Goal: Task Accomplishment & Management: Manage account settings

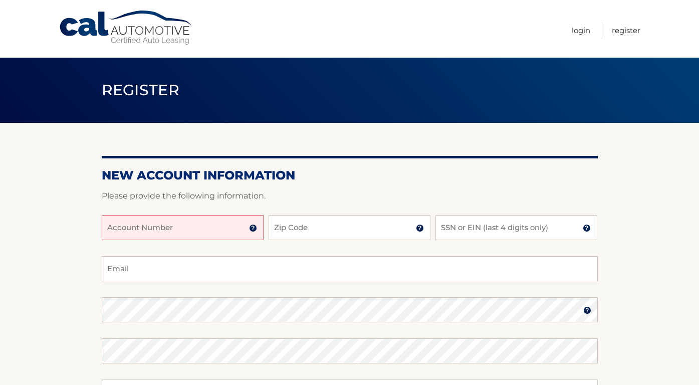
click at [205, 225] on input "Account Number" at bounding box center [183, 227] width 162 height 25
paste input "44455999113"
type input "44455999113"
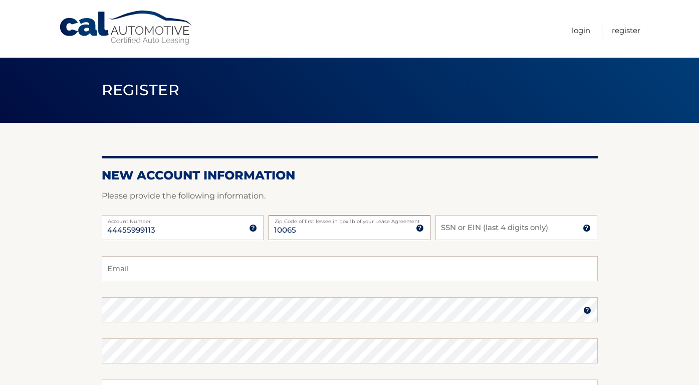
type input "10065"
click at [461, 228] on input "SSN or EIN (last 4 digits only)" at bounding box center [516, 227] width 162 height 25
type input "5697"
click at [401, 269] on input "Email" at bounding box center [350, 268] width 496 height 25
type input "hpol"
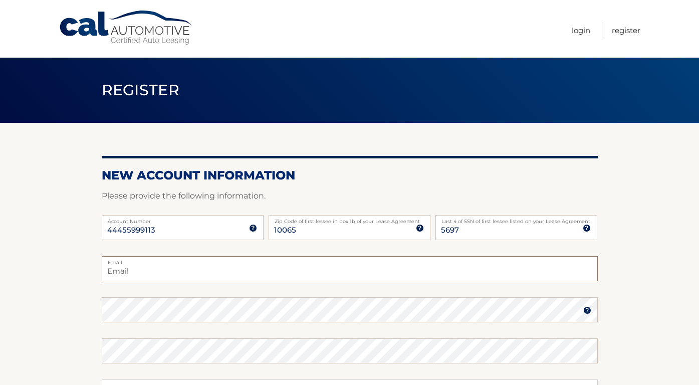
type input "hpolskin@gmail.com"
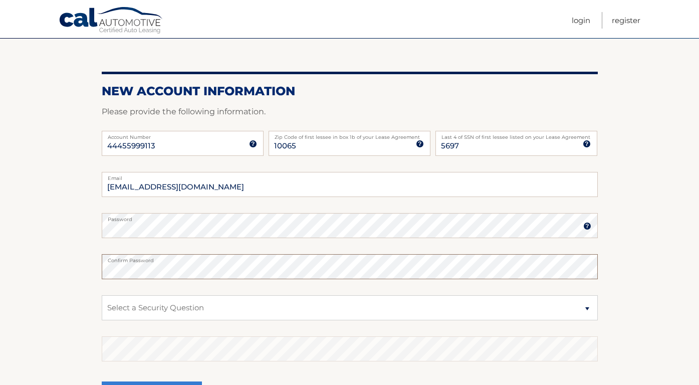
scroll to position [108, 0]
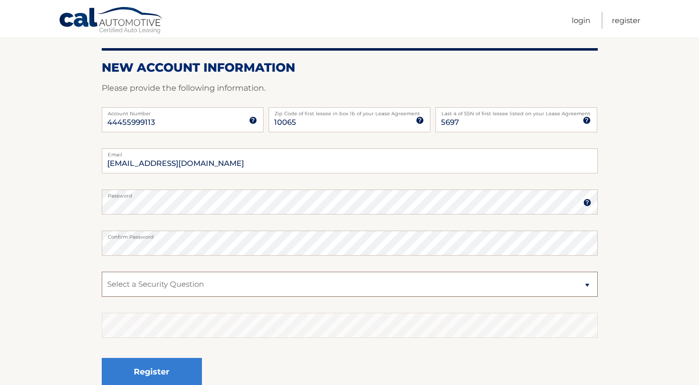
select select "2"
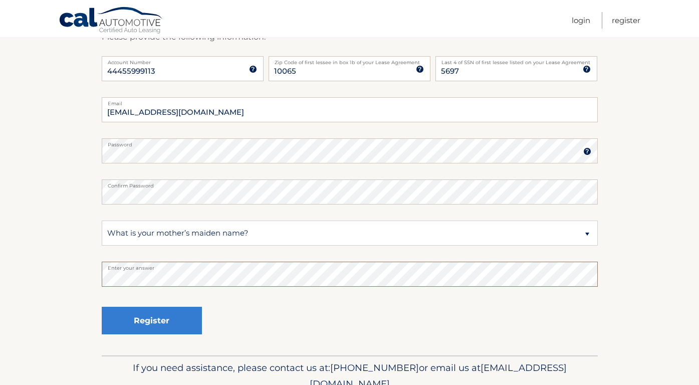
scroll to position [159, 0]
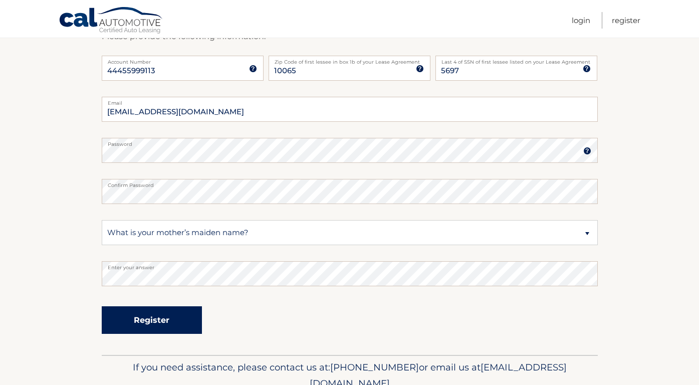
click at [157, 324] on button "Register" at bounding box center [152, 320] width 100 height 28
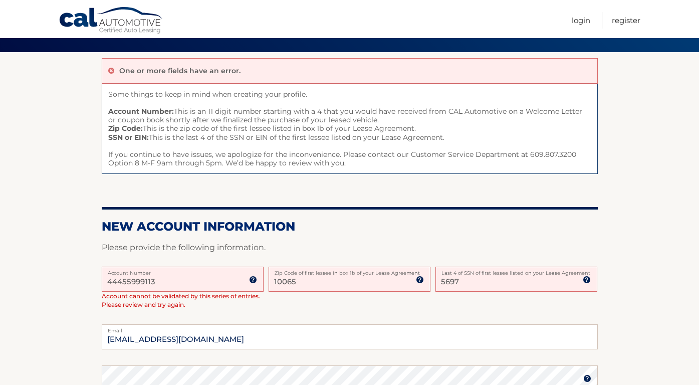
scroll to position [71, 0]
click at [495, 280] on input "5697" at bounding box center [516, 278] width 162 height 25
type input "5"
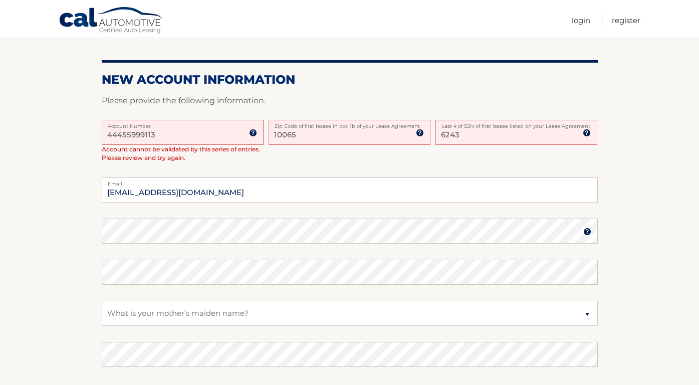
scroll to position [221, 0]
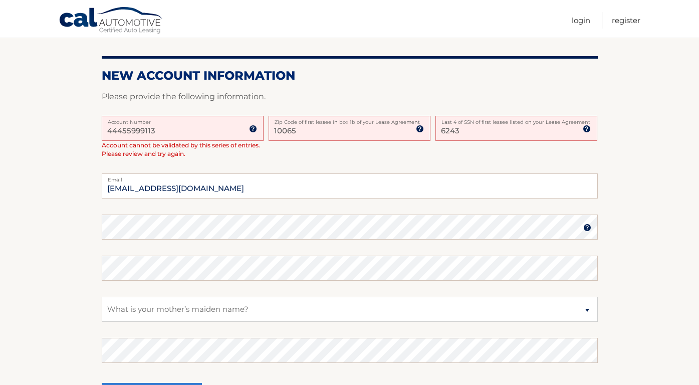
type input "6243"
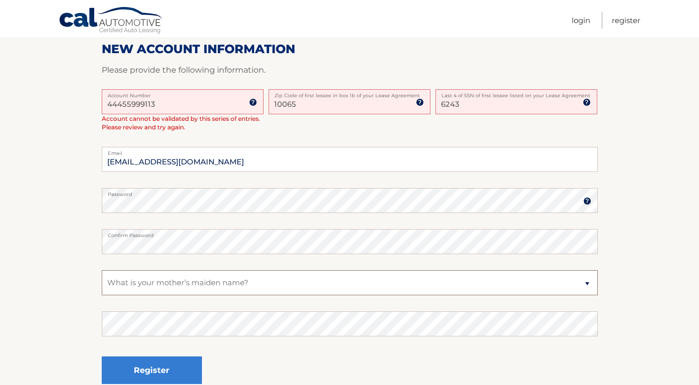
scroll to position [250, 0]
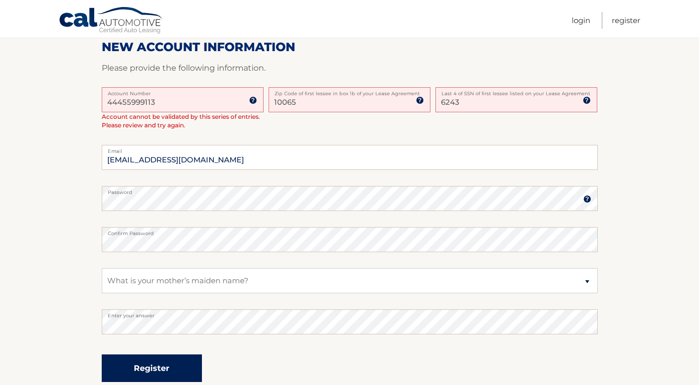
click at [152, 363] on button "Register" at bounding box center [152, 368] width 100 height 28
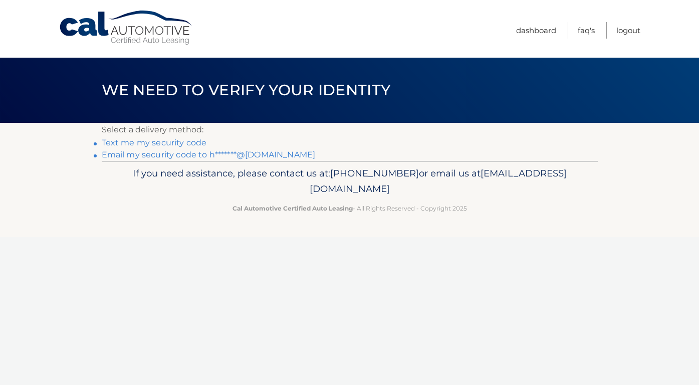
click at [151, 155] on link "Email my security code to h*******@gmail.com" at bounding box center [209, 155] width 214 height 10
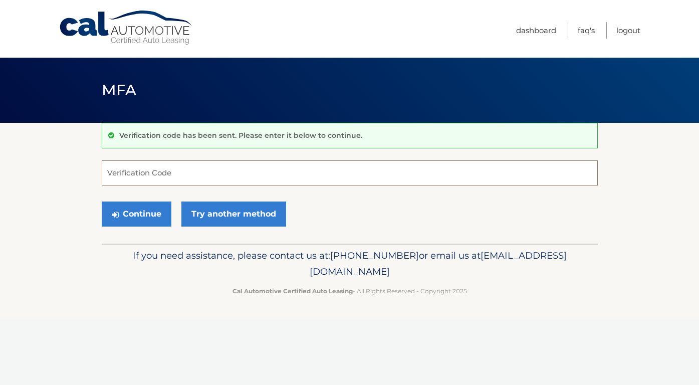
paste input "817361"
click at [143, 211] on button "Continue" at bounding box center [137, 213] width 70 height 25
click at [144, 216] on button "Continue" at bounding box center [137, 213] width 70 height 25
click at [114, 212] on icon "submit" at bounding box center [115, 214] width 7 height 8
click at [117, 211] on icon "submit" at bounding box center [115, 214] width 7 height 8
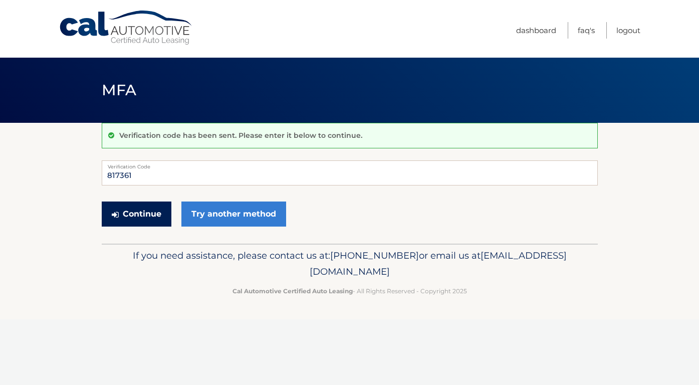
click at [136, 213] on button "Continue" at bounding box center [137, 213] width 70 height 25
click at [127, 217] on button "Continue" at bounding box center [137, 213] width 70 height 25
type input "8"
click at [238, 175] on input "Verification Code" at bounding box center [350, 172] width 496 height 25
type input "817361"
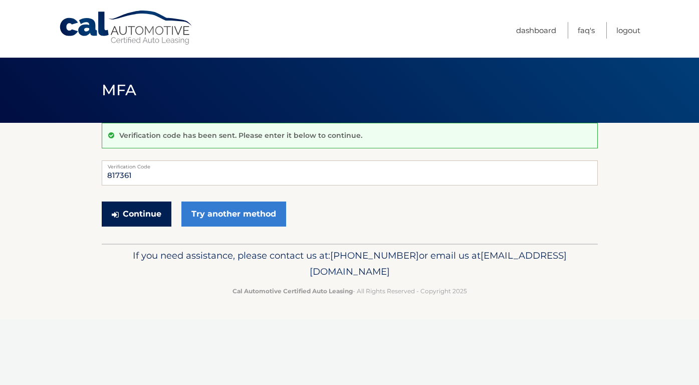
click at [131, 213] on button "Continue" at bounding box center [137, 213] width 70 height 25
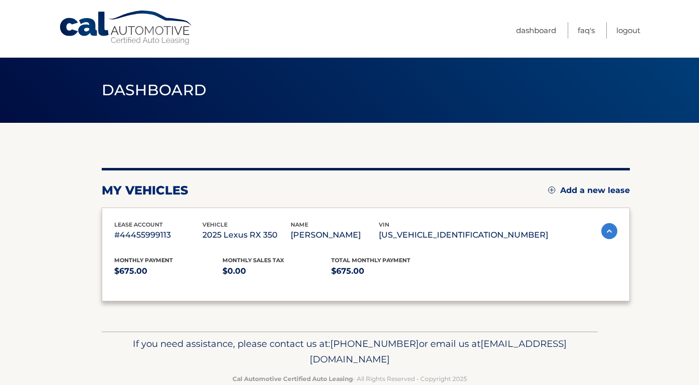
click at [117, 213] on div "lease account #44455999113 vehicle 2025 Lexus RX 350 name PHILIPPA POLSKIN vin …" at bounding box center [366, 254] width 528 height 94
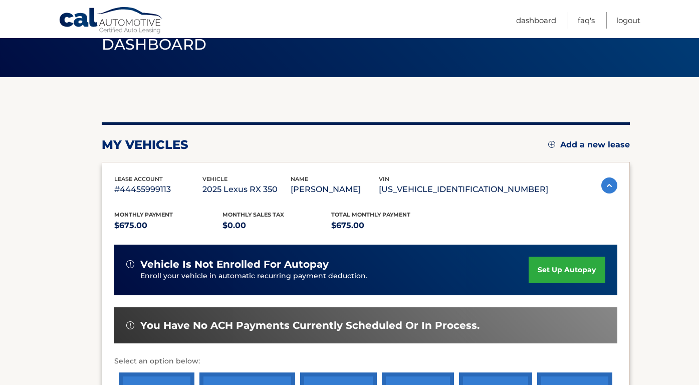
scroll to position [49, 0]
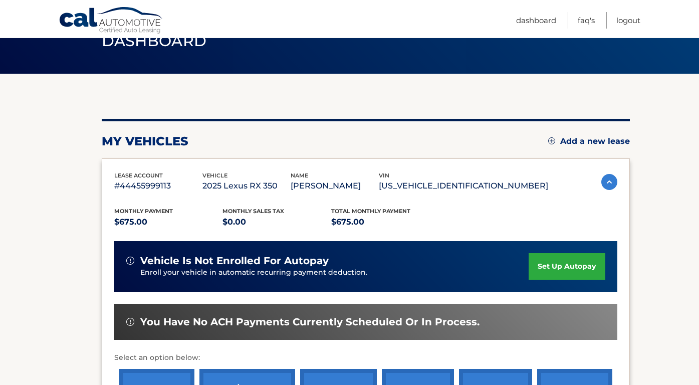
click at [548, 269] on link "set up autopay" at bounding box center [567, 266] width 76 height 27
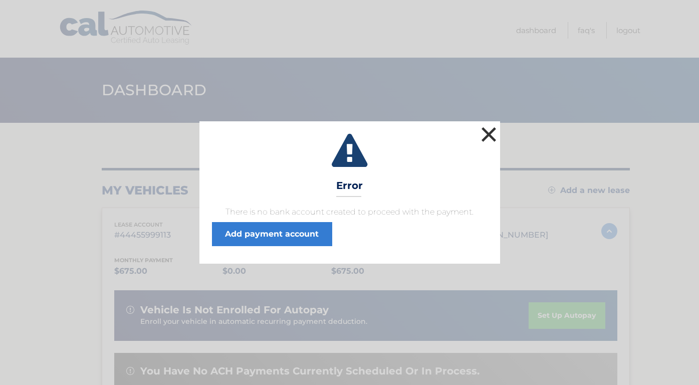
click at [488, 134] on button "×" at bounding box center [489, 134] width 20 height 20
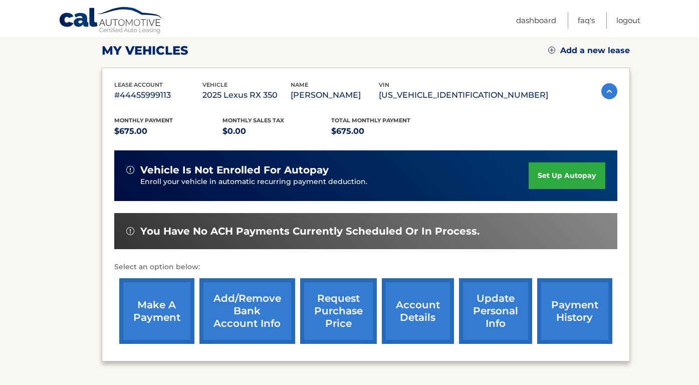
scroll to position [140, 0]
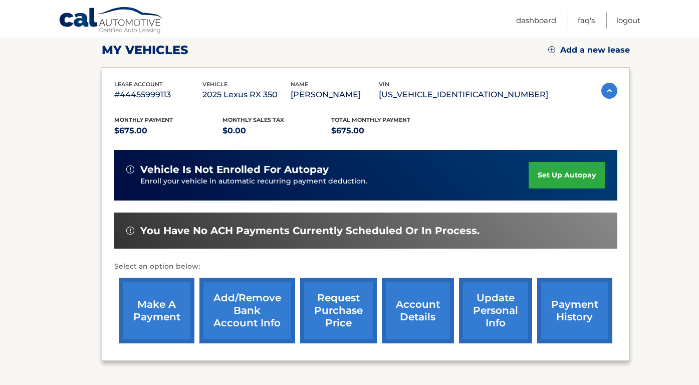
click at [563, 175] on link "set up autopay" at bounding box center [567, 175] width 76 height 27
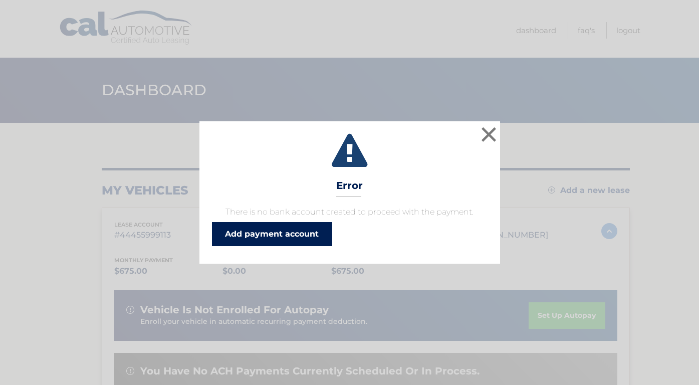
click at [293, 236] on link "Add payment account" at bounding box center [272, 234] width 120 height 24
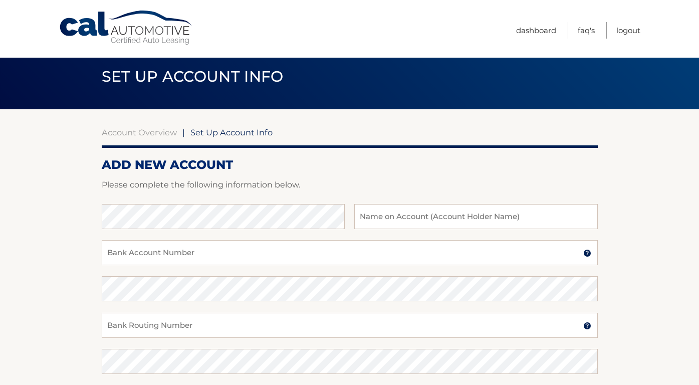
scroll to position [16, 0]
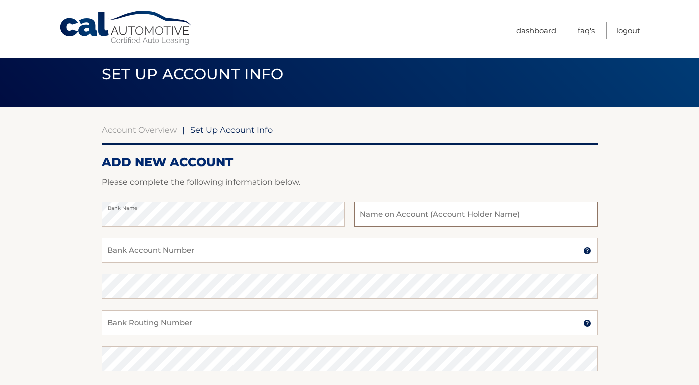
click at [386, 220] on input "text" at bounding box center [475, 213] width 243 height 25
type input "[PERSON_NAME] and [PERSON_NAME]"
click at [352, 249] on input "Bank Account Number" at bounding box center [350, 249] width 496 height 25
click at [233, 328] on input "Bank Routing Number" at bounding box center [350, 322] width 496 height 25
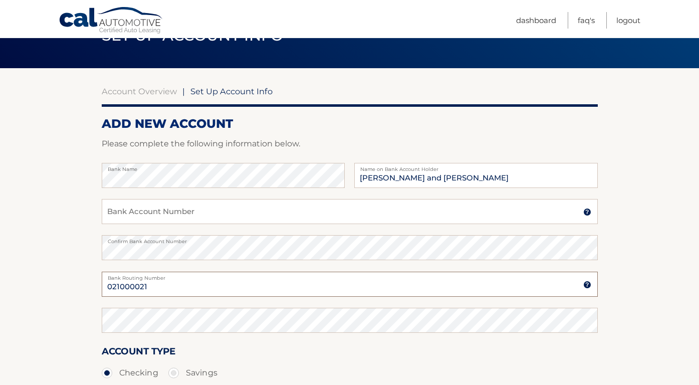
scroll to position [57, 0]
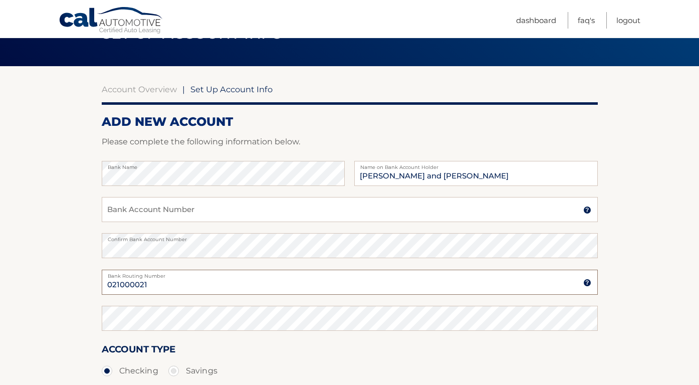
type input "021000021"
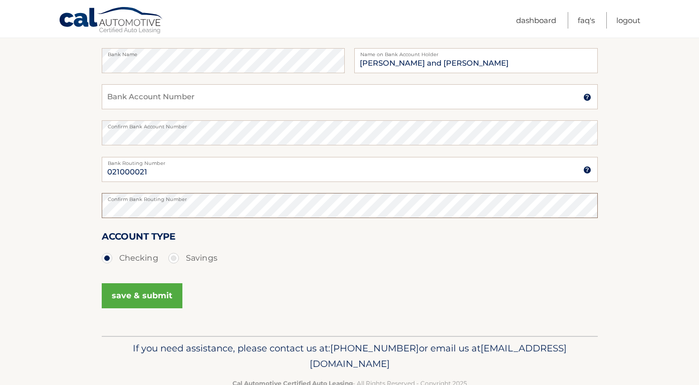
scroll to position [171, 0]
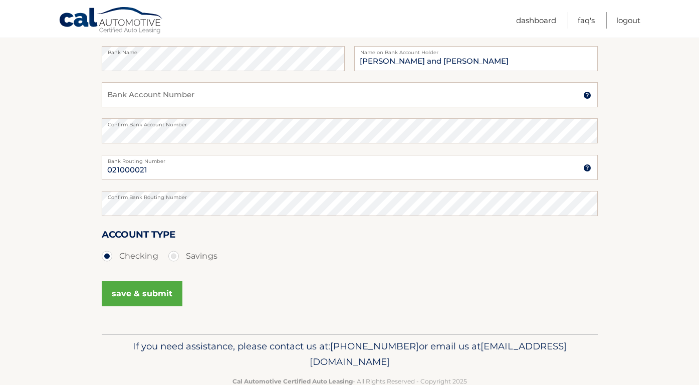
click at [143, 298] on button "save & submit" at bounding box center [142, 293] width 81 height 25
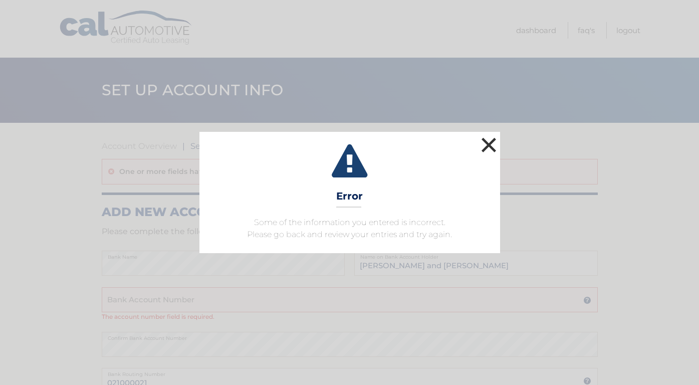
click at [487, 142] on button "×" at bounding box center [489, 145] width 20 height 20
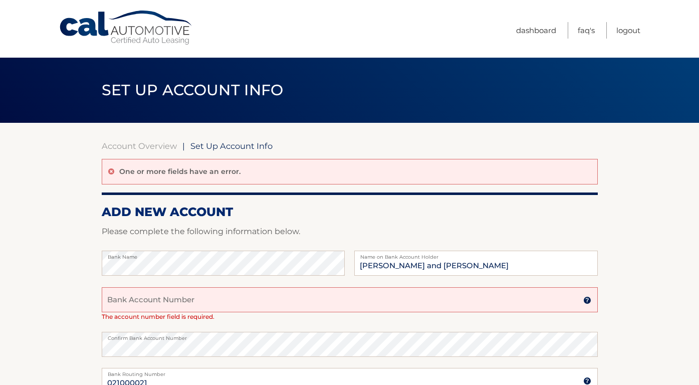
click at [437, 300] on input "Bank Account Number" at bounding box center [350, 299] width 496 height 25
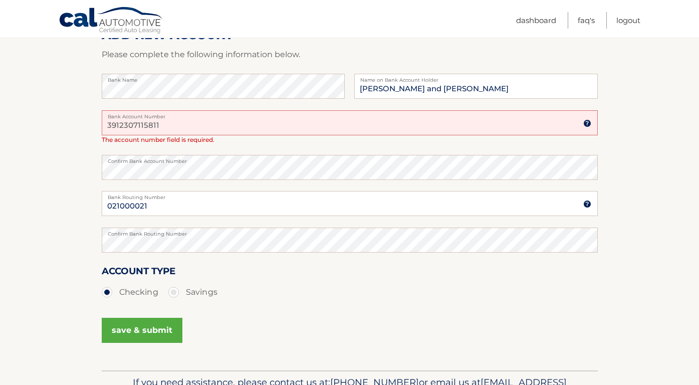
scroll to position [197, 0]
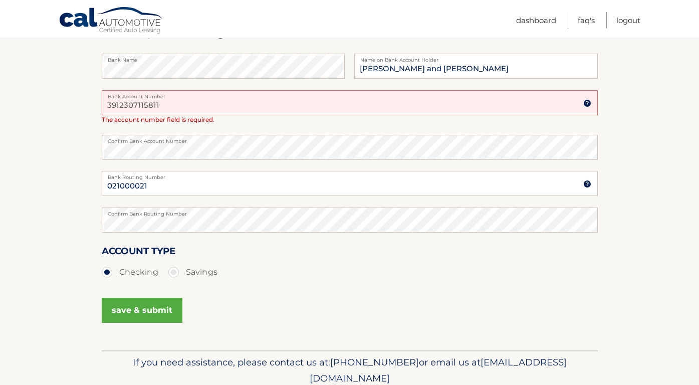
type input "3912307115811"
click at [137, 312] on button "save & submit" at bounding box center [142, 310] width 81 height 25
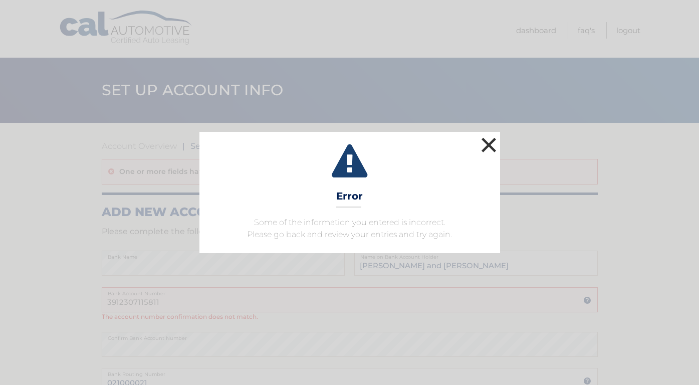
click at [489, 142] on button "×" at bounding box center [489, 145] width 20 height 20
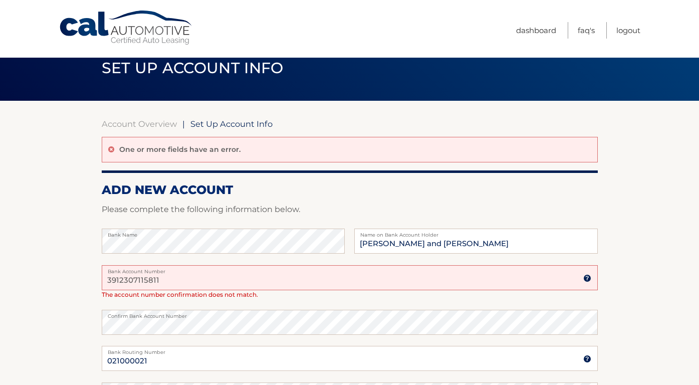
scroll to position [24, 0]
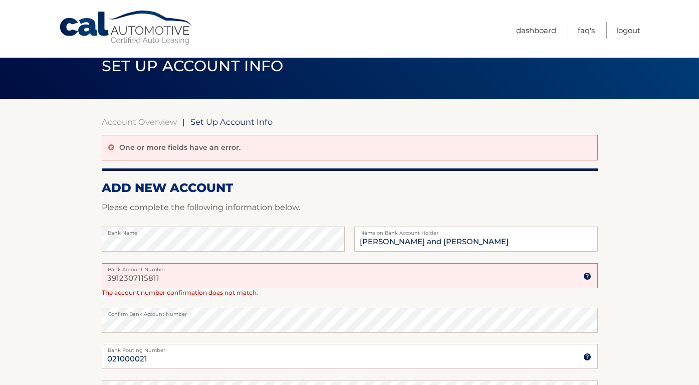
click at [170, 279] on input "3912307115811" at bounding box center [350, 275] width 496 height 25
type input "391230711"
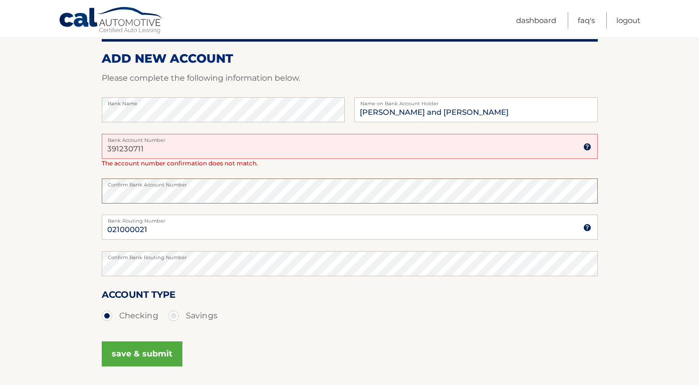
scroll to position [159, 0]
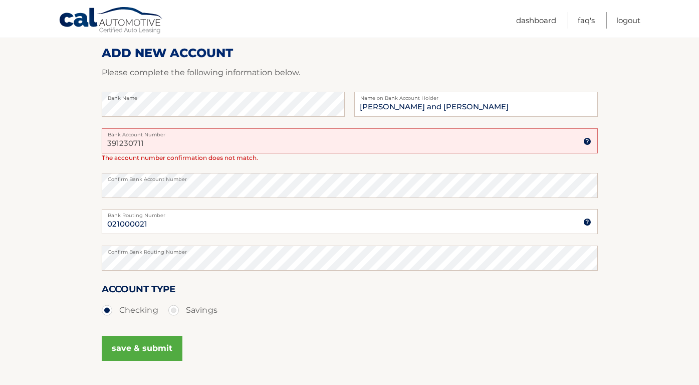
click at [149, 344] on button "save & submit" at bounding box center [142, 348] width 81 height 25
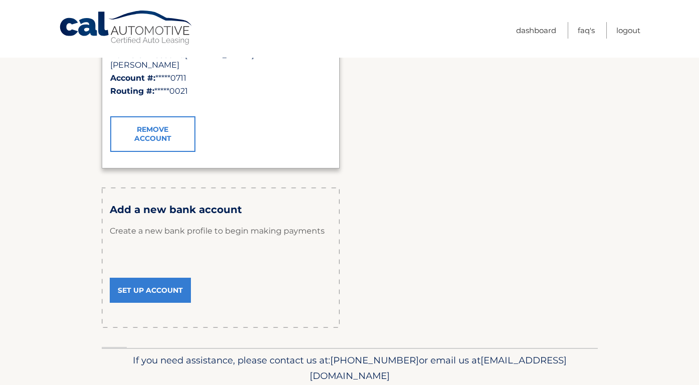
scroll to position [248, 0]
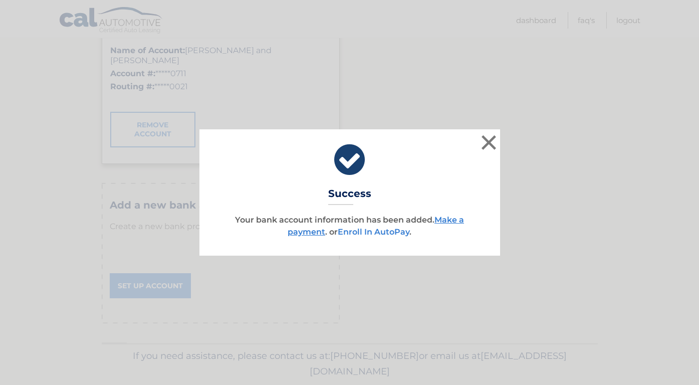
click at [387, 233] on link "Enroll In AutoPay" at bounding box center [374, 232] width 72 height 10
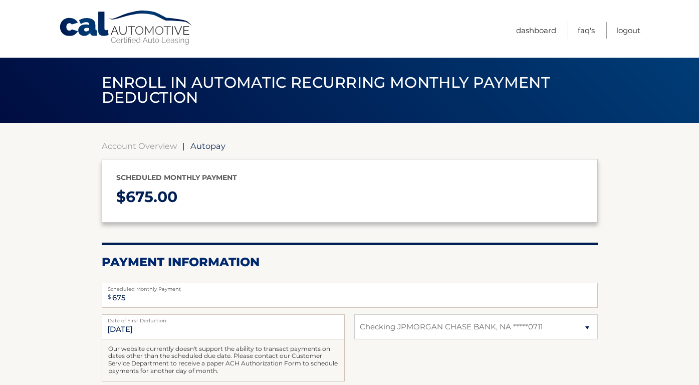
select select "Y2VhMTc1MDEtMTQzNy00NTVkLTg5YWItMWYyOTZiNzZhZDU0"
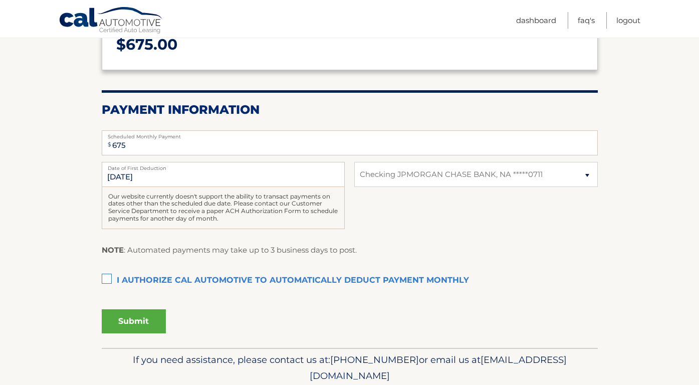
scroll to position [176, 0]
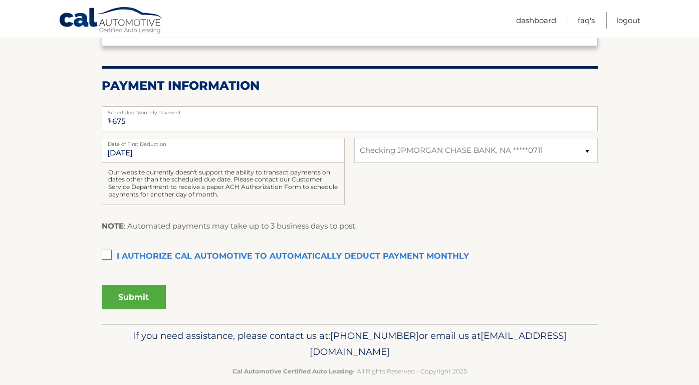
click at [104, 251] on label "I authorize cal automotive to automatically deduct payment monthly This checkbo…" at bounding box center [350, 257] width 496 height 20
click at [0, 0] on input "I authorize cal automotive to automatically deduct payment monthly This checkbo…" at bounding box center [0, 0] width 0 height 0
click at [129, 291] on button "Submit" at bounding box center [134, 297] width 64 height 24
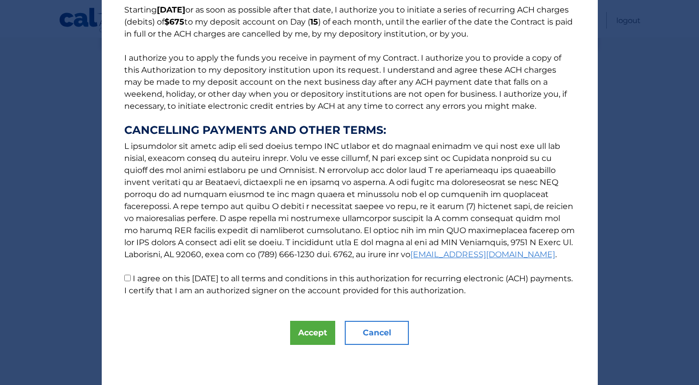
scroll to position [89, 0]
click at [317, 330] on button "Accept" at bounding box center [312, 333] width 45 height 24
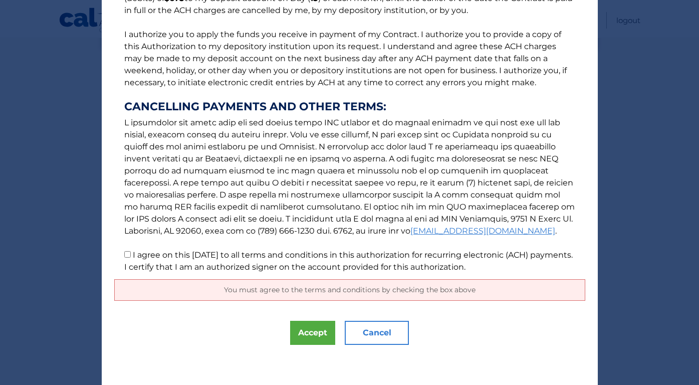
scroll to position [112, 0]
click at [502, 287] on div "You must agree to the terms and conditions by checking the box above" at bounding box center [349, 290] width 471 height 22
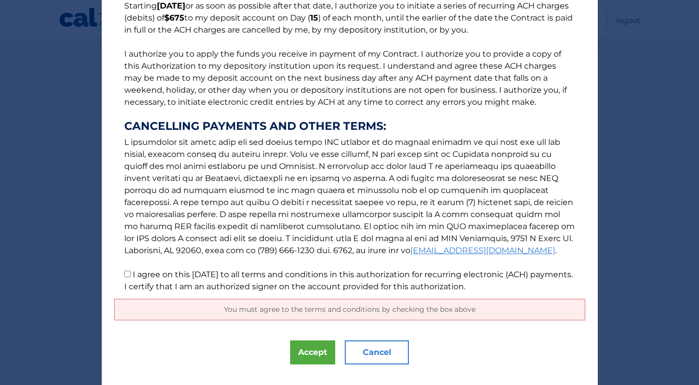
scroll to position [87, 0]
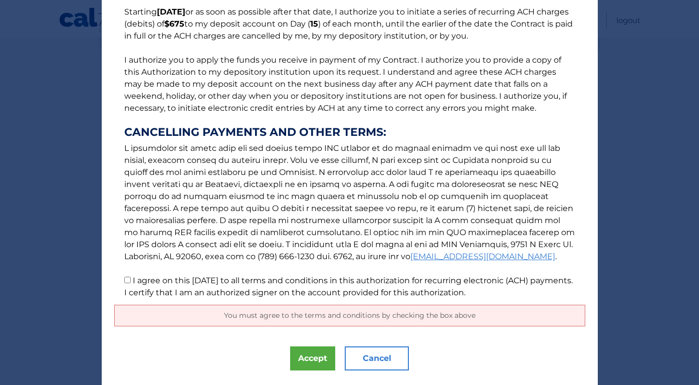
click at [129, 283] on input "I agree on this [DATE] to all terms and conditions in this authorization for re…" at bounding box center [127, 280] width 7 height 7
checkbox input "true"
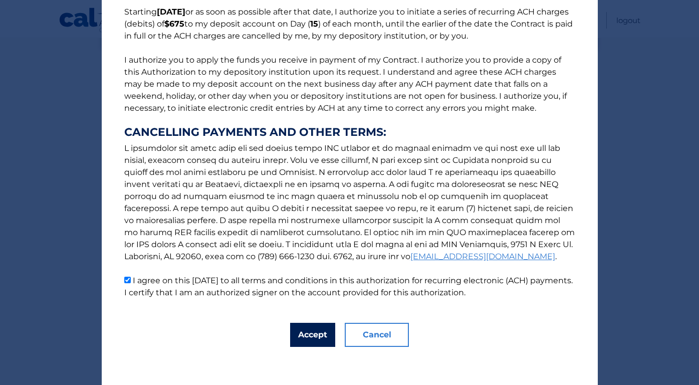
click at [306, 335] on button "Accept" at bounding box center [312, 335] width 45 height 24
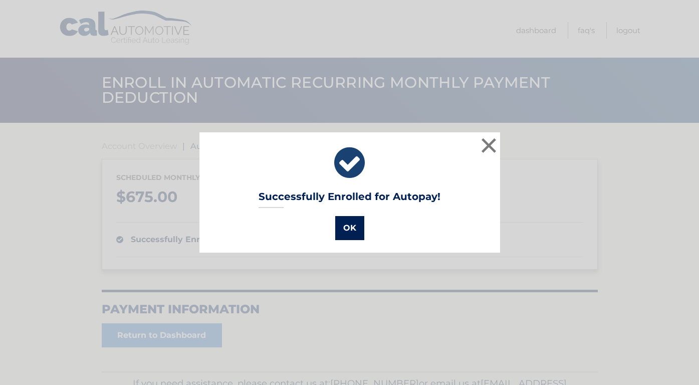
click at [350, 222] on button "OK" at bounding box center [349, 228] width 29 height 24
